Goal: Find specific page/section: Find specific page/section

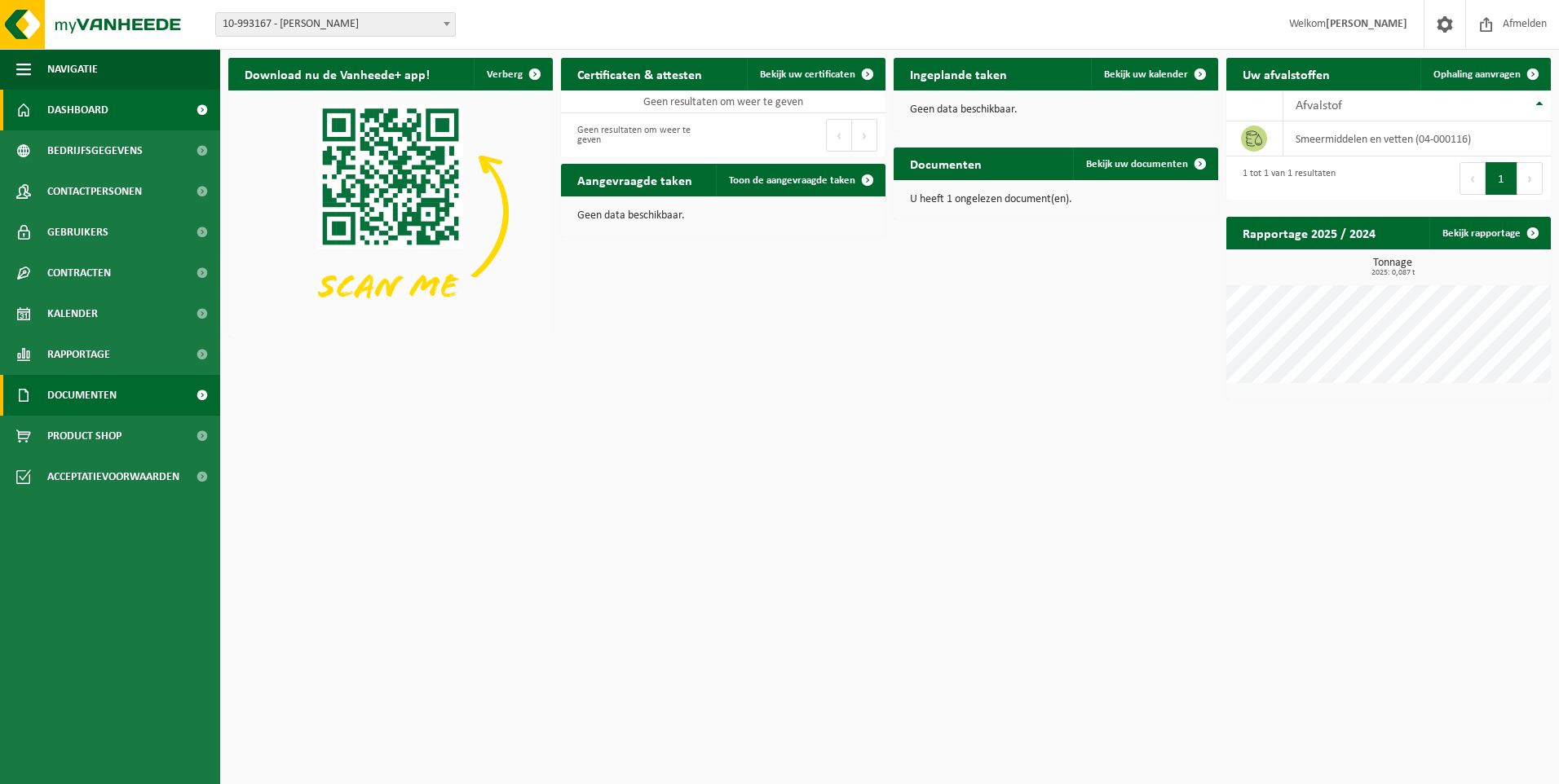
click at [102, 394] on span "Documenten" at bounding box center [82, 395] width 70 height 41
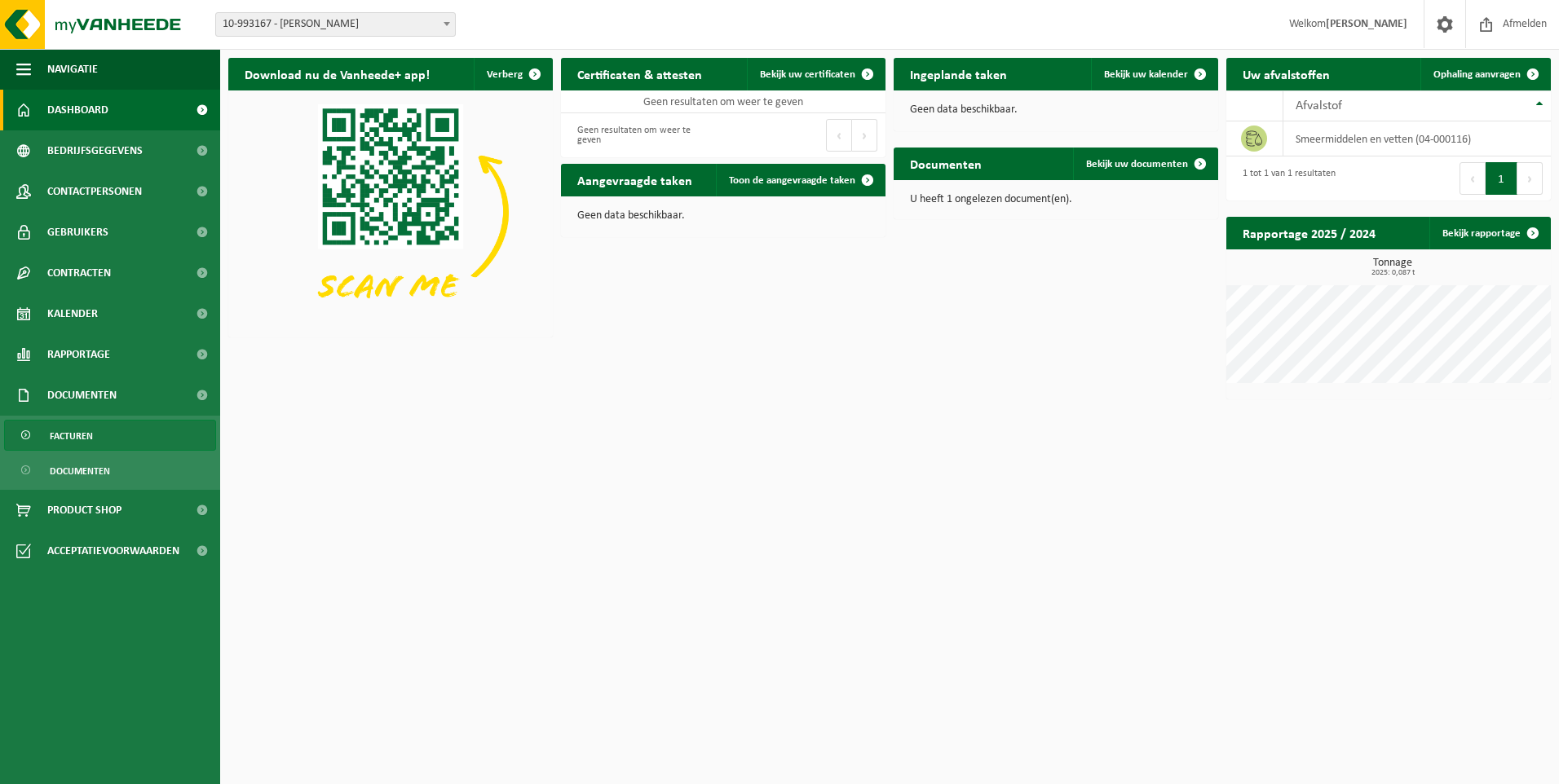
click at [91, 433] on span "Facturen" at bounding box center [71, 436] width 43 height 31
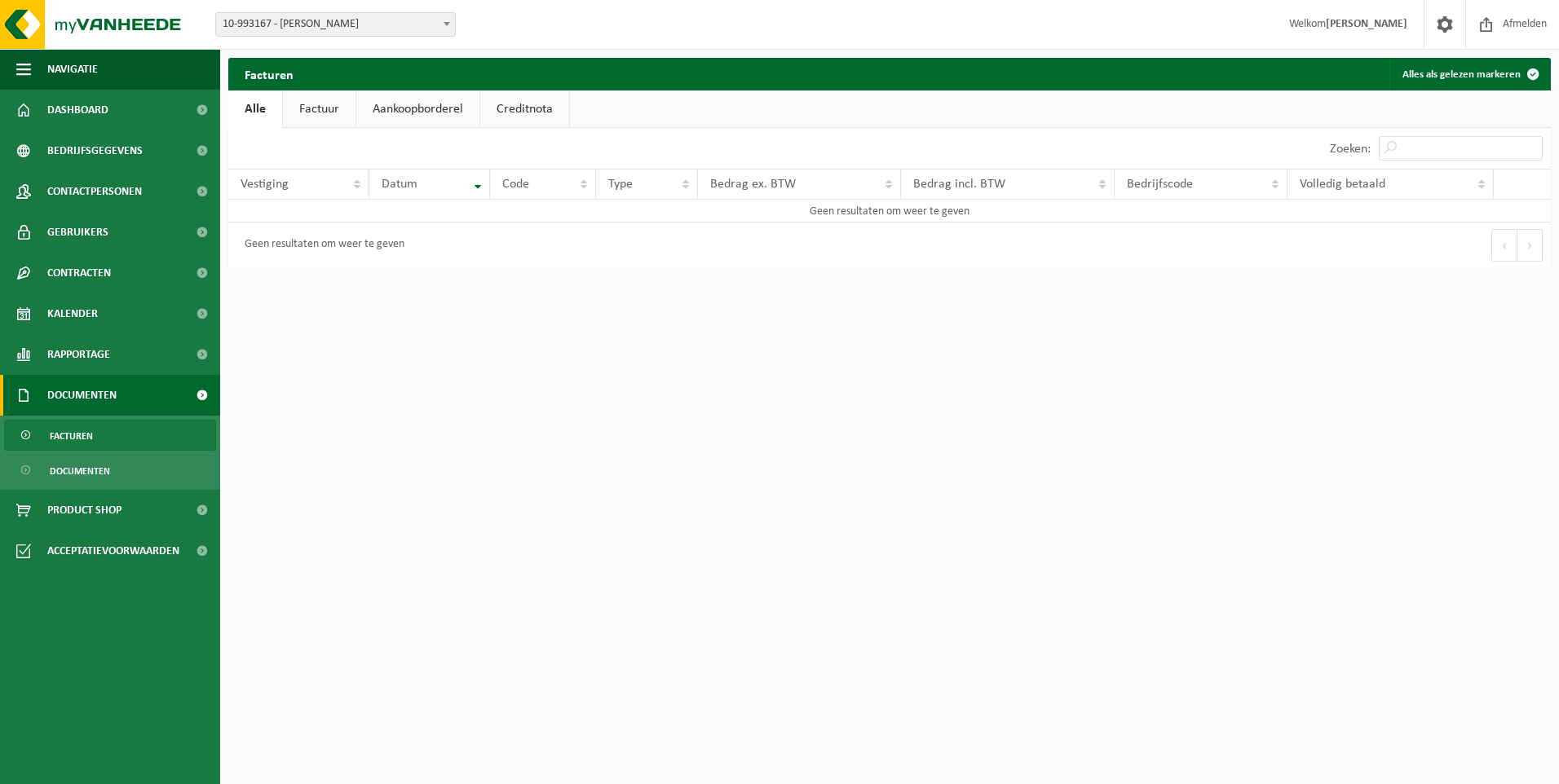
click at [298, 110] on link "Factuur" at bounding box center [319, 109] width 73 height 37
click at [389, 113] on link "Aankoopborderel" at bounding box center [419, 109] width 123 height 37
click at [508, 109] on link "Creditnota" at bounding box center [532, 109] width 89 height 37
click at [441, 109] on link "Aankoopborderel" at bounding box center [417, 109] width 123 height 37
click at [306, 110] on link "Factuur" at bounding box center [318, 109] width 73 height 37
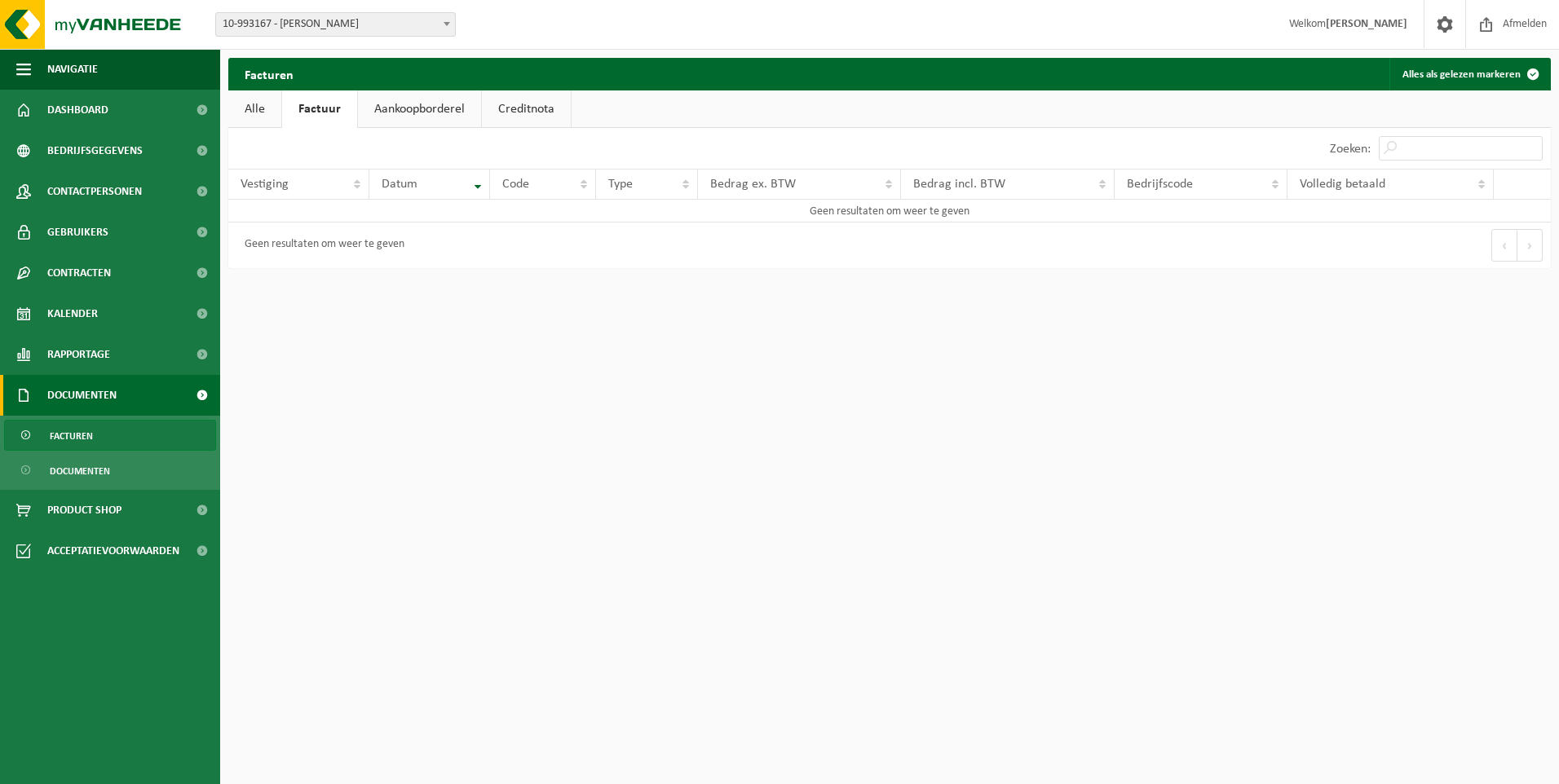
click at [266, 112] on link "Alle" at bounding box center [255, 109] width 53 height 37
